Goal: Find specific page/section: Find specific page/section

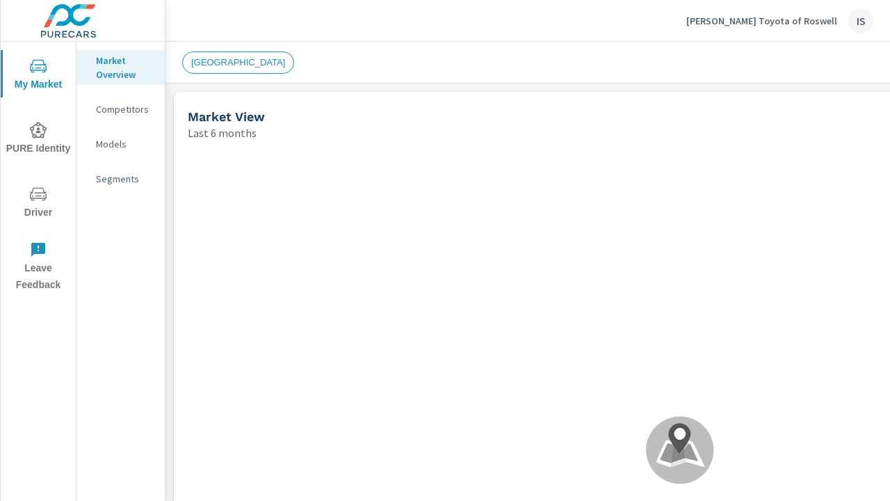
scroll to position [530, 0]
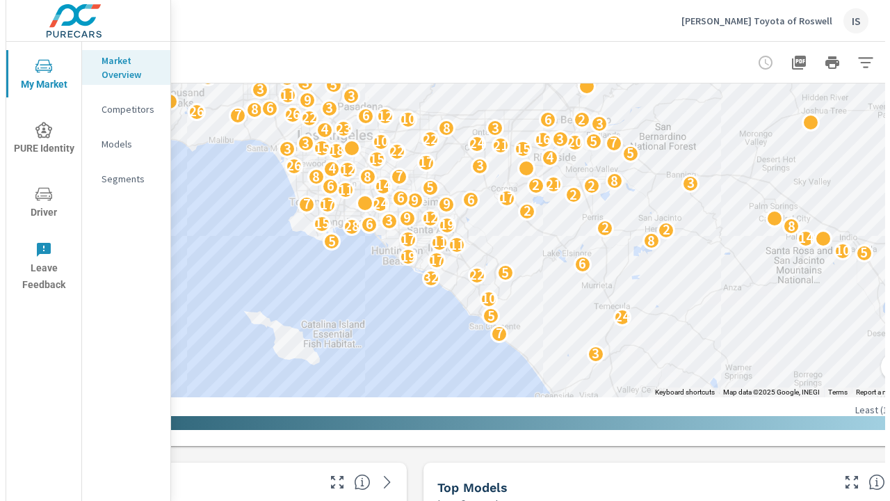
scroll to position [530, 315]
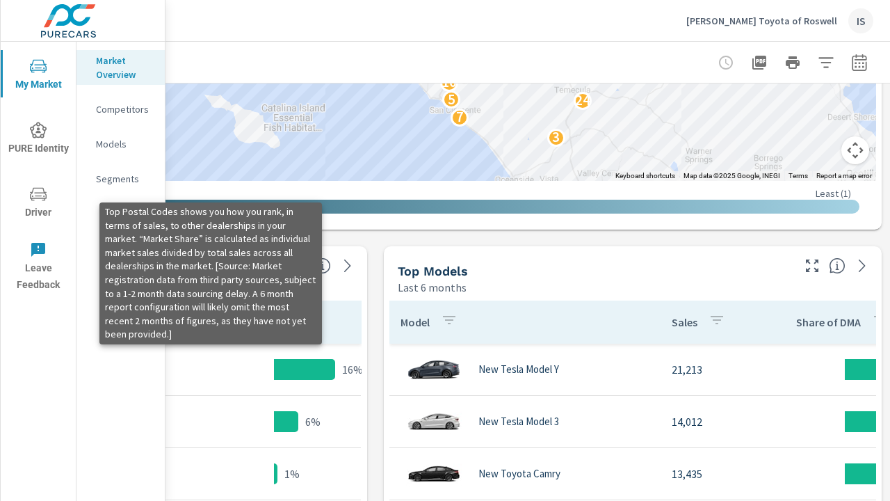
scroll to position [987, 315]
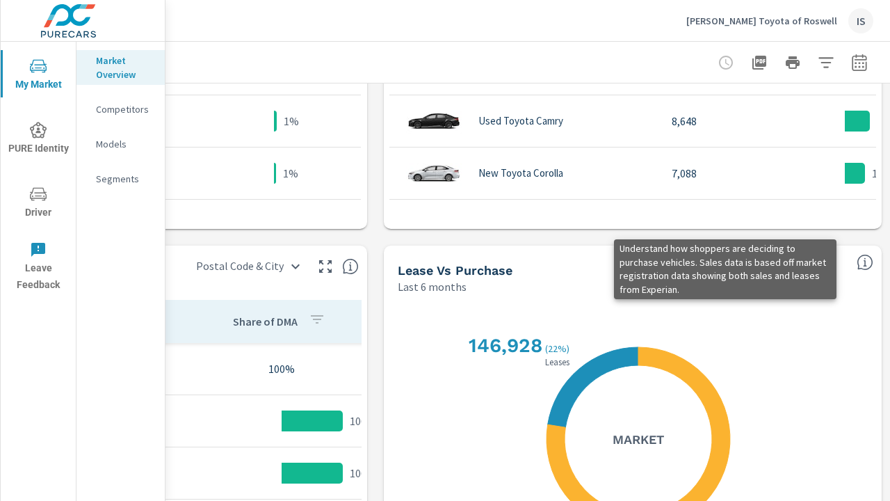
click at [753, 62] on icon "button" at bounding box center [760, 63] width 14 height 14
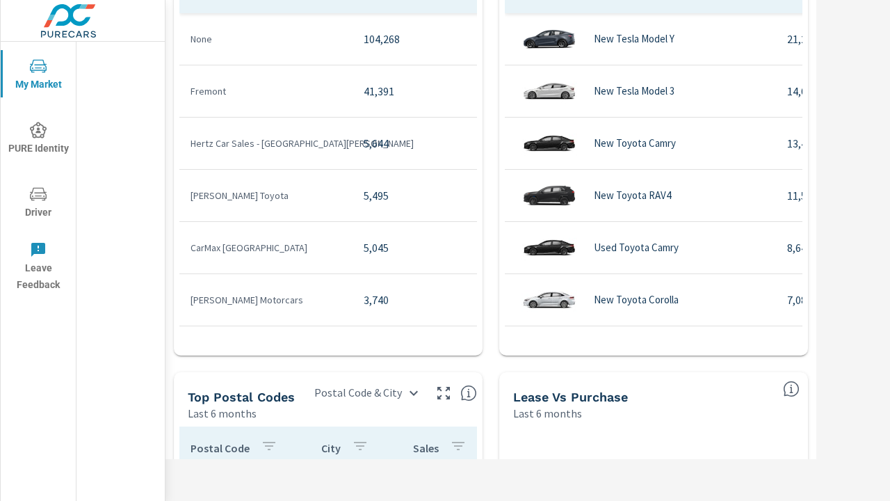
scroll to position [737, 189]
